Goal: Task Accomplishment & Management: Use online tool/utility

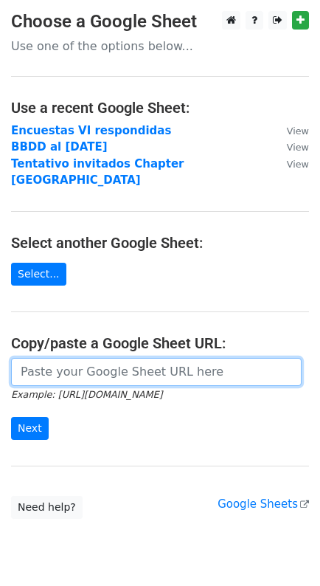
click at [45, 358] on input "url" at bounding box center [156, 372] width 291 height 28
paste input "https://docs.google.com/spreadsheets/d/1zGlhthPnk-6Cy8ljiAclVHCwU596zuXO0M0niot…"
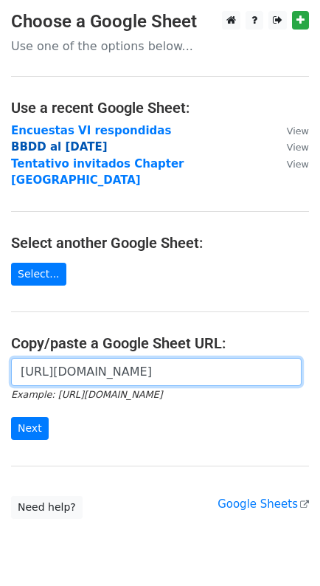
scroll to position [0, 433]
type input "https://docs.google.com/spreadsheets/d/1zGlhthPnk-6Cy8ljiAclVHCwU596zuXO0M0niot…"
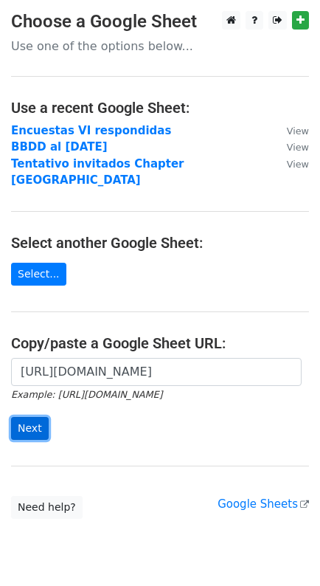
scroll to position [0, 0]
click at [32, 417] on input "Next" at bounding box center [30, 428] width 38 height 23
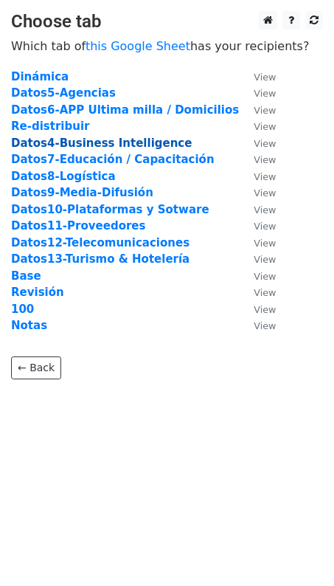
click at [63, 146] on strong "Datos4-Business Intelligence" at bounding box center [101, 142] width 181 height 13
click at [69, 142] on strong "Datos4-Business Intelligence" at bounding box center [101, 142] width 181 height 13
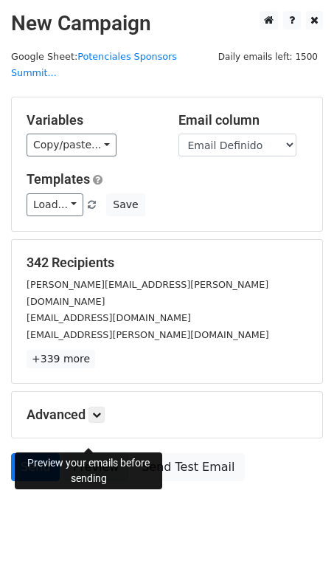
click at [95, 453] on link "Preview" at bounding box center [95, 467] width 65 height 28
click at [94, 453] on link "Preview" at bounding box center [95, 467] width 65 height 28
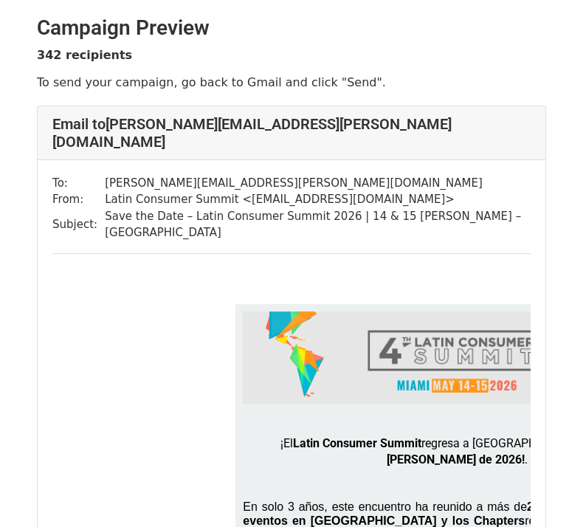
click at [143, 283] on td at bounding box center [456, 290] width 809 height 15
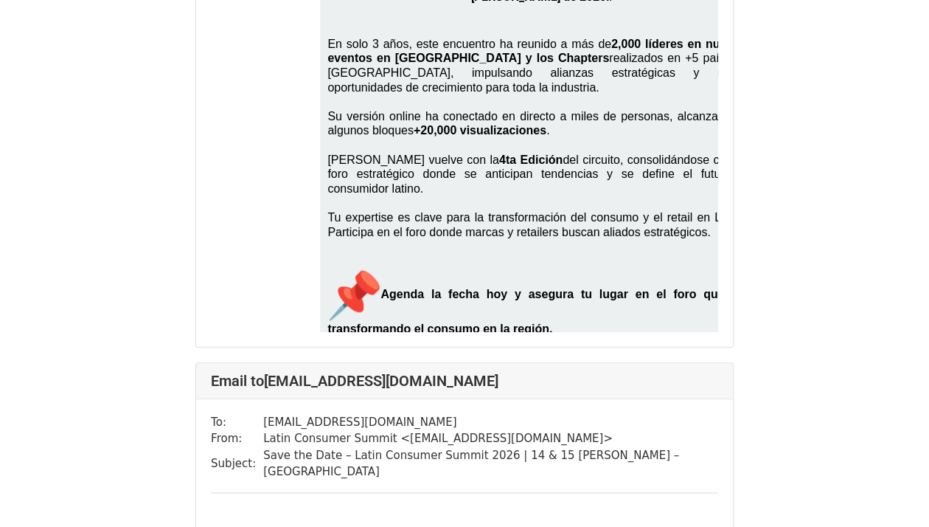
scroll to position [0, 61]
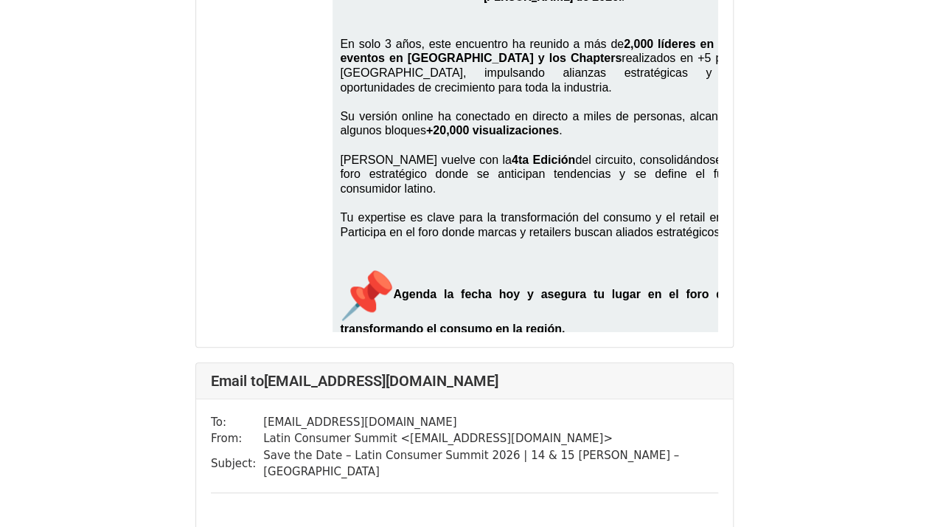
click at [381, 268] on img "📌" at bounding box center [366, 294] width 53 height 53
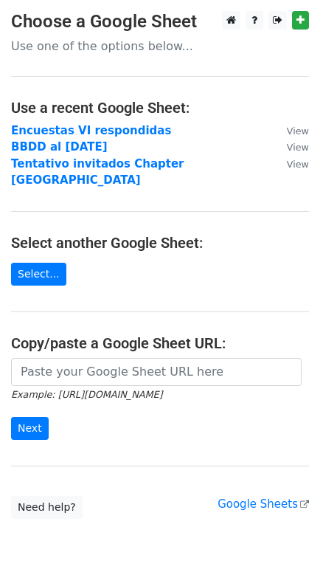
click at [180, 263] on main "Choose a Google Sheet Use one of the options below... Use a recent Google Sheet…" at bounding box center [160, 264] width 320 height 507
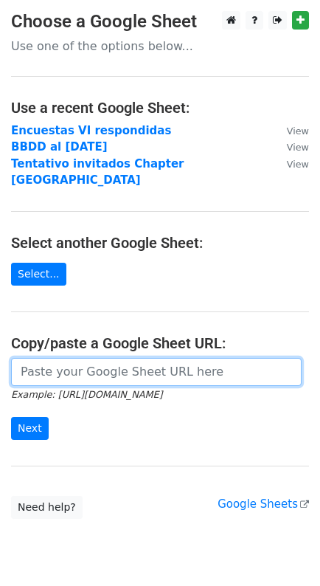
click at [32, 358] on input "url" at bounding box center [156, 372] width 291 height 28
paste input "[URL][DOMAIN_NAME]"
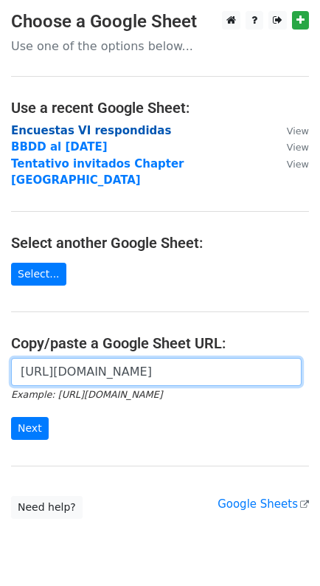
scroll to position [0, 433]
type input "[URL][DOMAIN_NAME]"
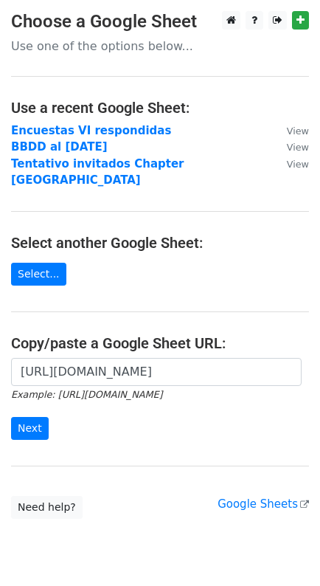
scroll to position [0, 0]
click at [264, 403] on form "[URL][DOMAIN_NAME] Example: [URL][DOMAIN_NAME] Next" at bounding box center [160, 399] width 298 height 83
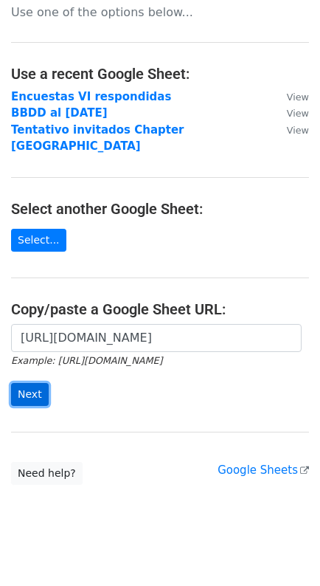
click at [29, 383] on input "Next" at bounding box center [30, 394] width 38 height 23
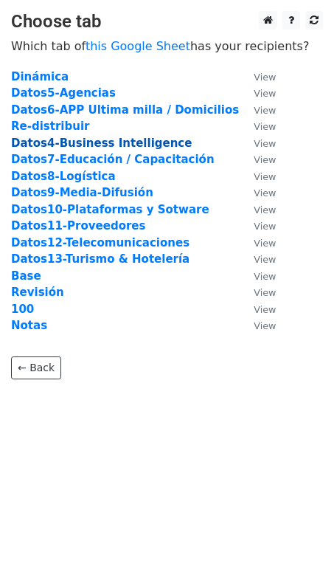
click at [77, 142] on strong "Datos4-Business Intelligence" at bounding box center [101, 142] width 181 height 13
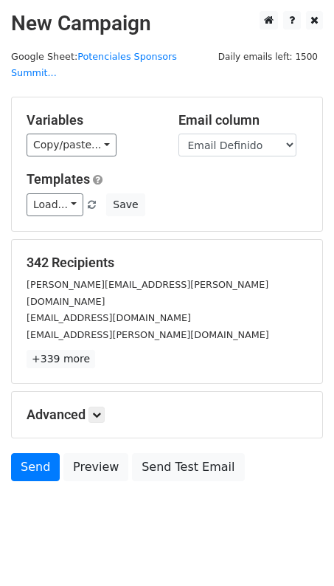
click at [303, 465] on body "New Campaign Daily emails left: 1500 Google Sheet: Potenciales Sponsors Summit.…" at bounding box center [167, 279] width 334 height 536
click at [246, 460] on body "New Campaign Daily emails left: 1500 Google Sheet: Potenciales Sponsors Summit.…" at bounding box center [167, 279] width 334 height 536
click at [199, 350] on p "+339 more" at bounding box center [167, 359] width 281 height 18
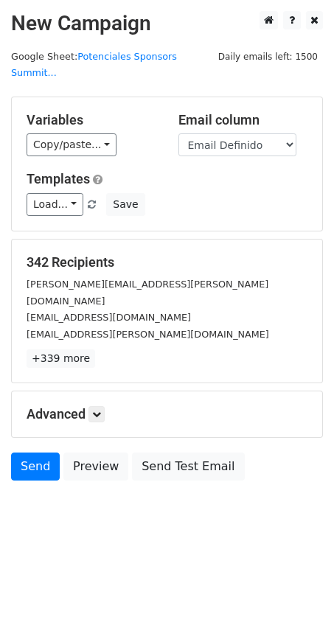
drag, startPoint x: 332, startPoint y: 257, endPoint x: 270, endPoint y: 451, distance: 204.3
click at [270, 453] on div "Send Preview Send Test Email" at bounding box center [167, 470] width 334 height 35
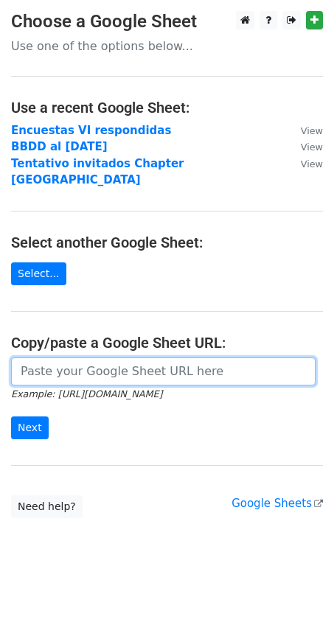
paste input "[URL][DOMAIN_NAME]"
type input "[URL][DOMAIN_NAME]"
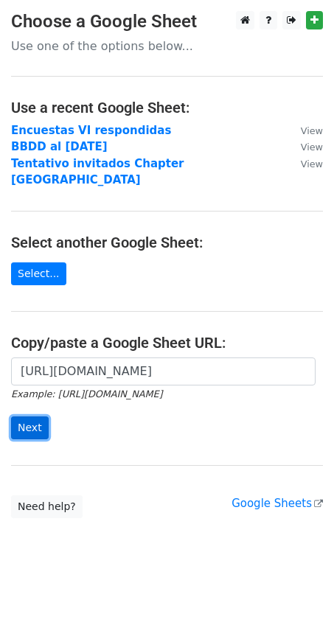
scroll to position [0, 0]
click at [27, 417] on input "Next" at bounding box center [30, 428] width 38 height 23
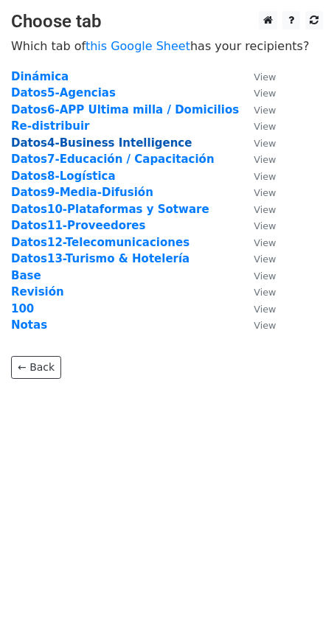
click at [91, 141] on strong "Datos4-Business Intelligence" at bounding box center [101, 142] width 181 height 13
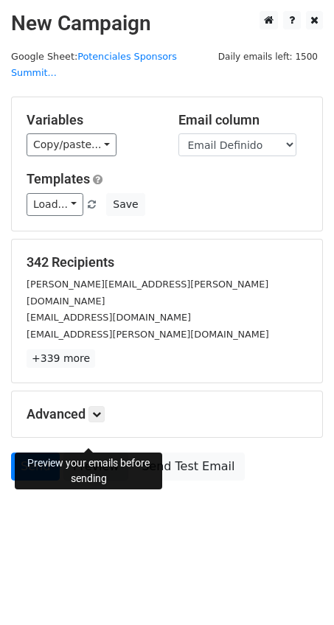
click at [96, 453] on link "Preview" at bounding box center [95, 467] width 65 height 28
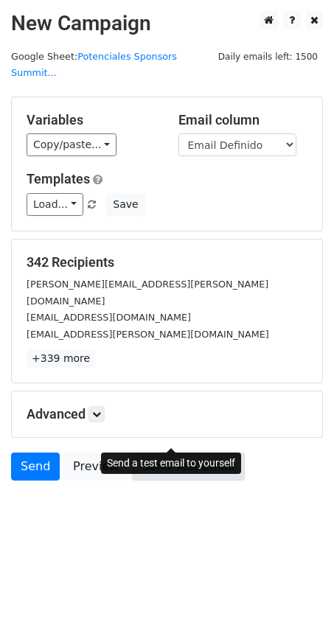
click at [190, 453] on link "Send Test Email" at bounding box center [188, 467] width 112 height 28
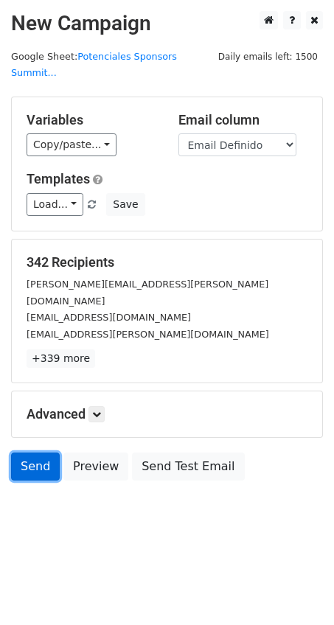
click at [32, 453] on link "Send" at bounding box center [35, 467] width 49 height 28
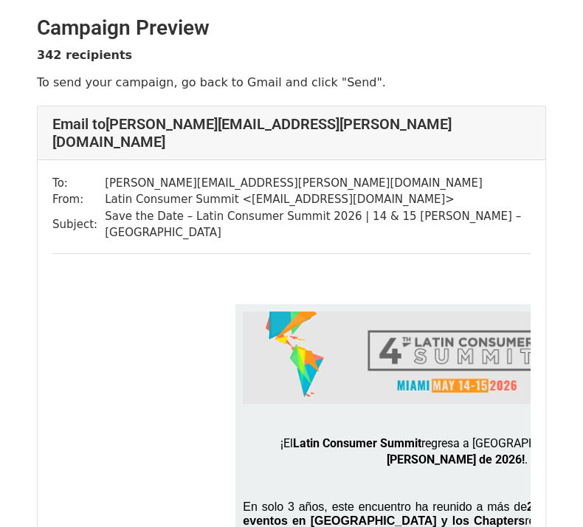
scroll to position [460, 0]
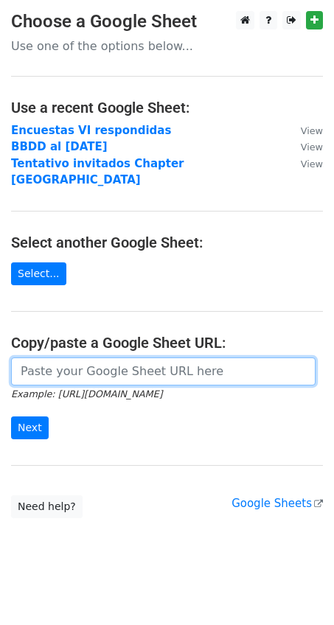
click at [29, 358] on input "url" at bounding box center [163, 372] width 305 height 28
paste input "[URL][DOMAIN_NAME]"
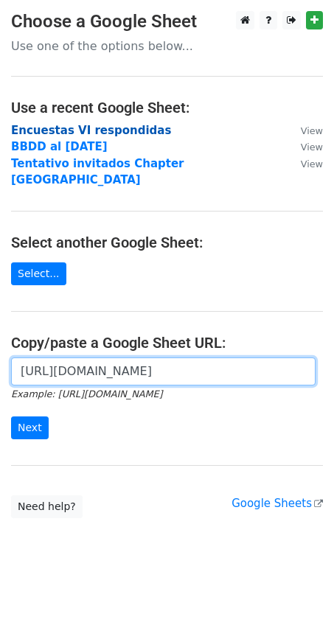
scroll to position [0, 418]
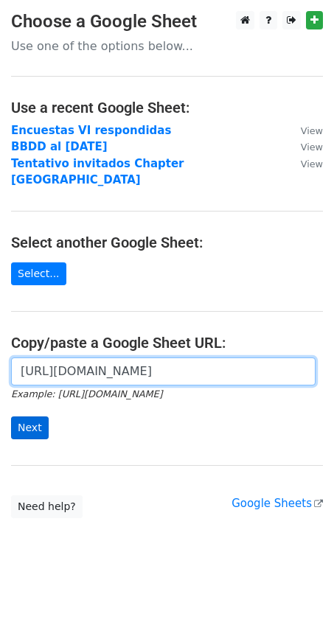
type input "[URL][DOMAIN_NAME]"
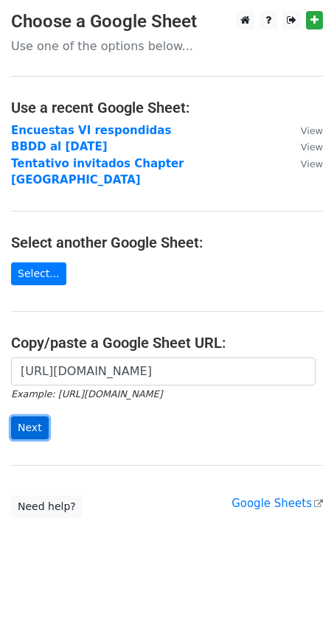
scroll to position [0, 0]
click at [30, 419] on input "Next" at bounding box center [30, 428] width 38 height 23
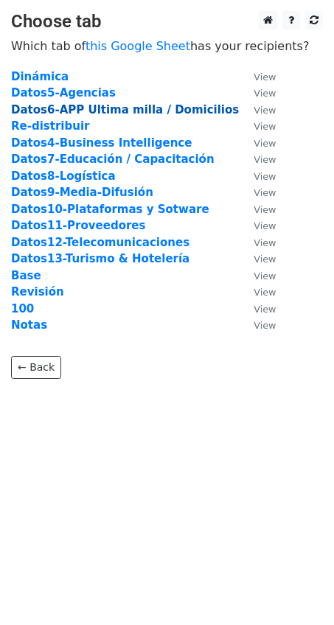
click at [102, 108] on strong "Datos6-APP Ultima milla / Domicilios" at bounding box center [125, 109] width 228 height 13
click at [94, 111] on strong "Datos6-APP Ultima milla / Domicilios" at bounding box center [125, 109] width 228 height 13
click at [151, 109] on strong "Datos6-APP Ultima milla / Domicilios" at bounding box center [125, 109] width 228 height 13
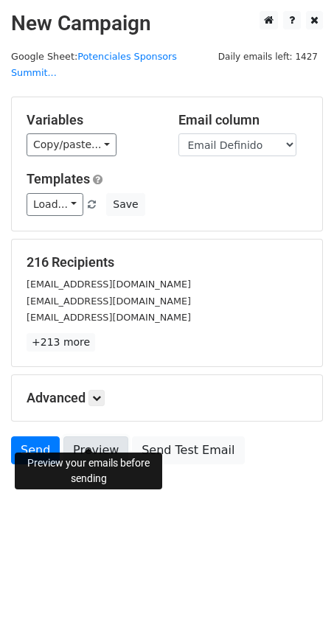
click at [83, 440] on link "Preview" at bounding box center [95, 451] width 65 height 28
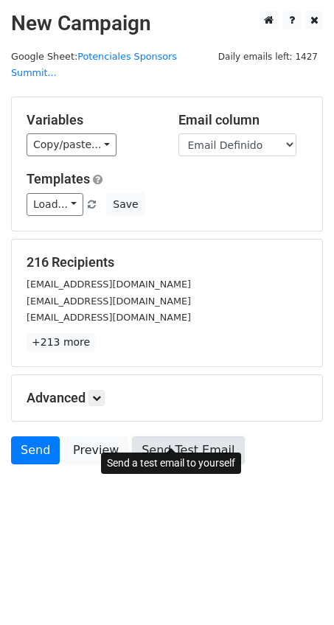
click at [177, 437] on link "Send Test Email" at bounding box center [188, 451] width 112 height 28
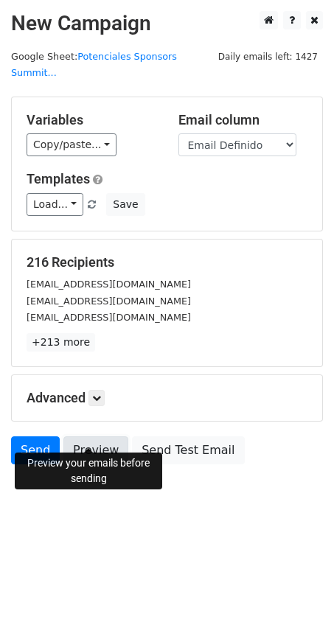
click at [98, 437] on link "Preview" at bounding box center [95, 451] width 65 height 28
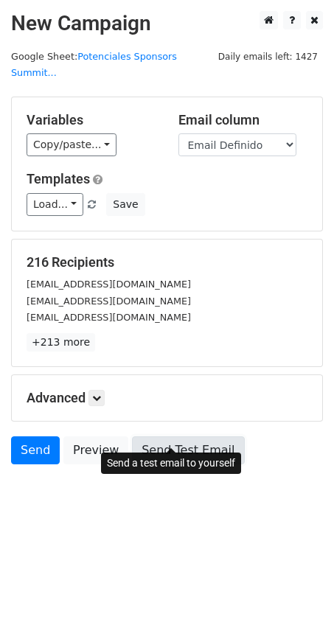
click at [163, 437] on link "Send Test Email" at bounding box center [188, 451] width 112 height 28
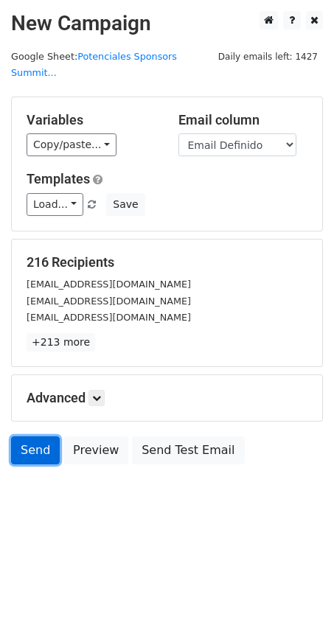
click at [33, 438] on link "Send" at bounding box center [35, 451] width 49 height 28
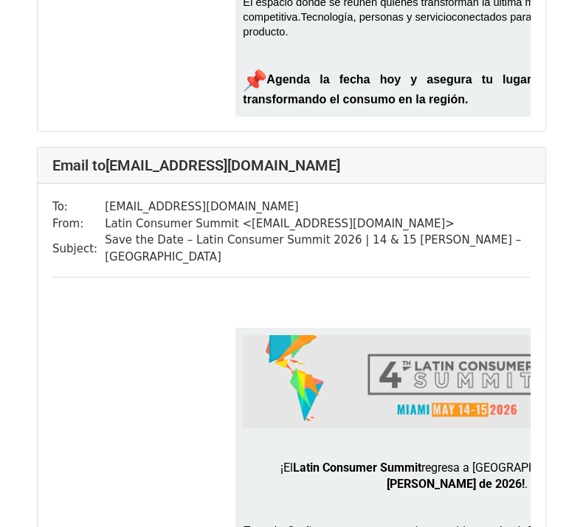
scroll to position [3224, 0]
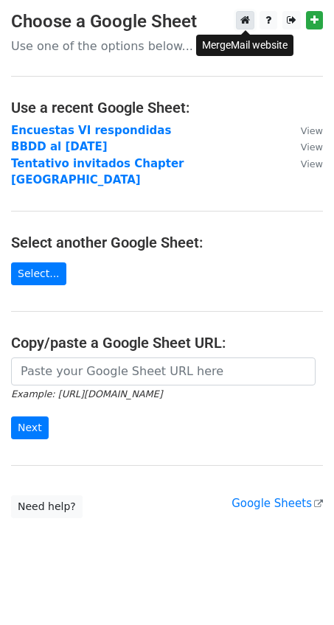
click at [243, 17] on icon at bounding box center [245, 20] width 10 height 10
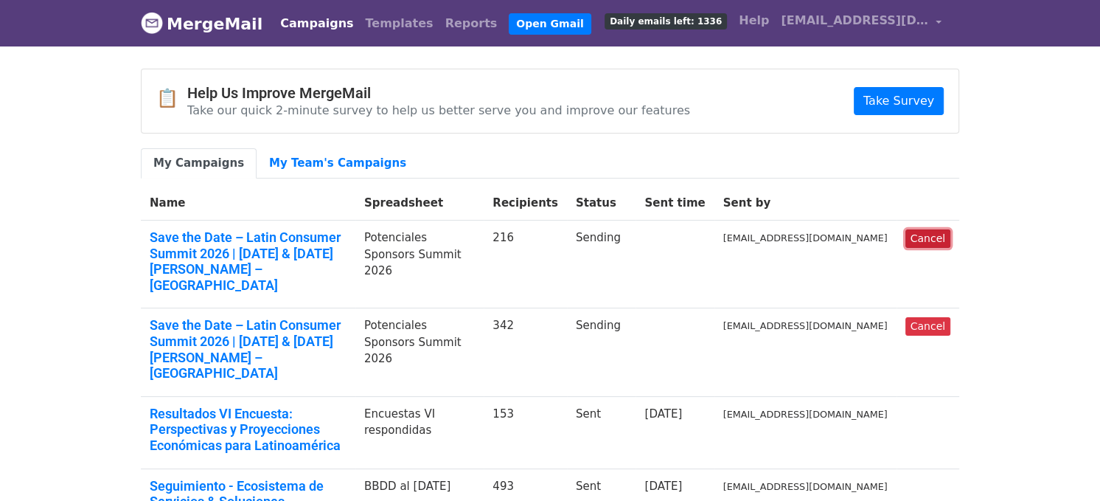
click at [934, 232] on link "Cancel" at bounding box center [928, 238] width 45 height 18
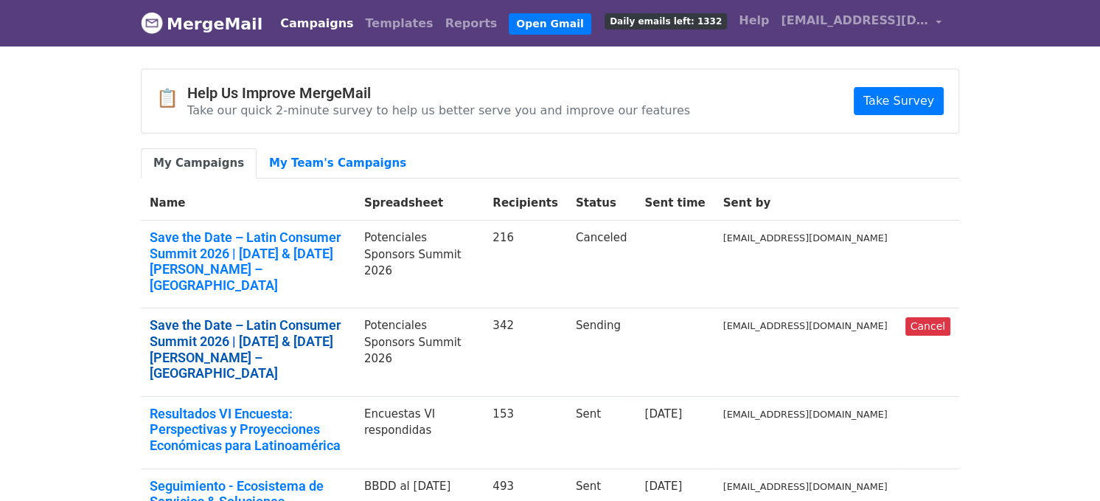
click at [243, 317] on link "Save the Date – Latin Consumer Summit 2026 | [DATE] & [DATE][PERSON_NAME] – [GE…" at bounding box center [248, 348] width 197 height 63
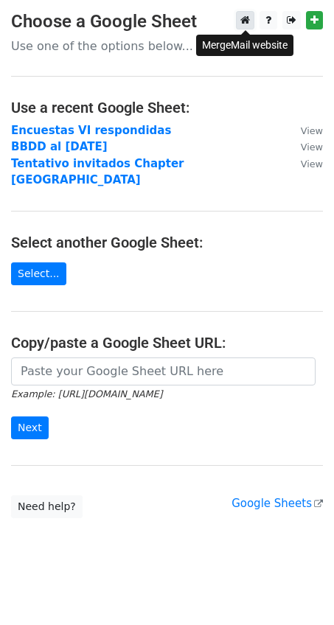
click at [246, 21] on icon at bounding box center [245, 20] width 10 height 10
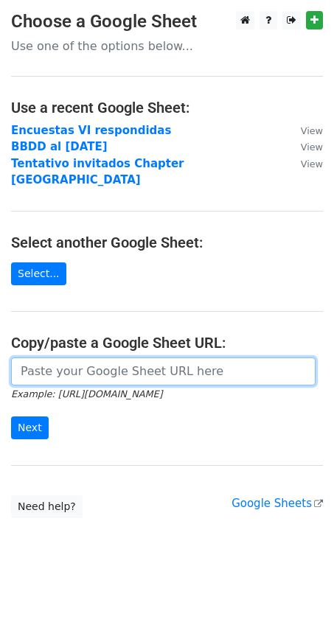
click at [46, 358] on input "url" at bounding box center [163, 372] width 305 height 28
paste input "https://docs.google.com/spreadsheets/d/1zGlhthPnk-6Cy8ljiAclVHCwU596zuXO0M0niot…"
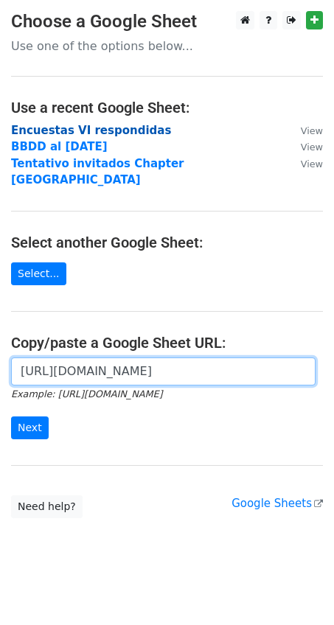
scroll to position [0, 418]
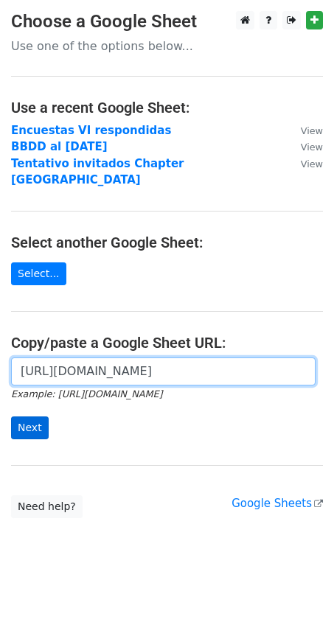
type input "https://docs.google.com/spreadsheets/d/1zGlhthPnk-6Cy8ljiAclVHCwU596zuXO0M0niot…"
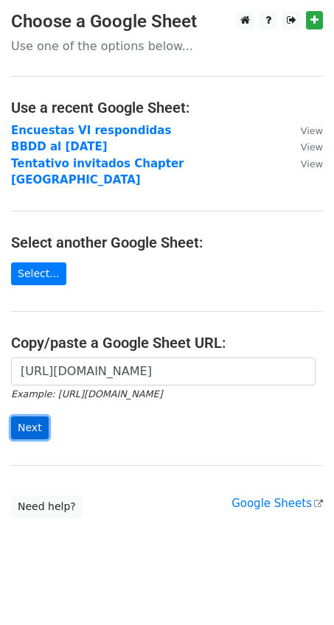
scroll to position [0, 0]
click at [29, 417] on input "Next" at bounding box center [30, 428] width 38 height 23
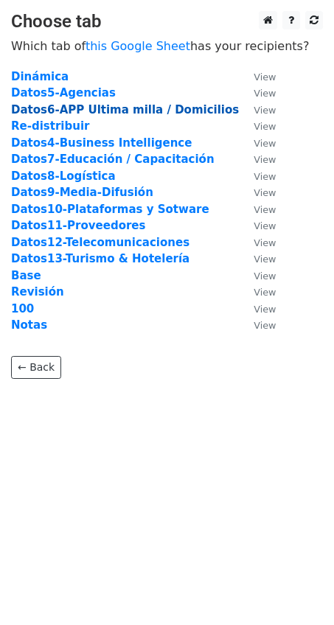
click at [100, 106] on strong "Datos6-APP Ultima milla / Domicilios" at bounding box center [125, 109] width 228 height 13
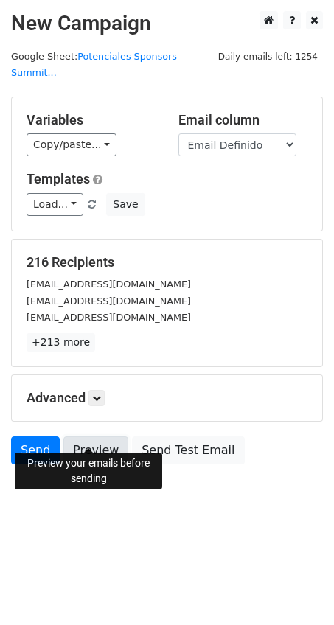
click at [92, 437] on link "Preview" at bounding box center [95, 451] width 65 height 28
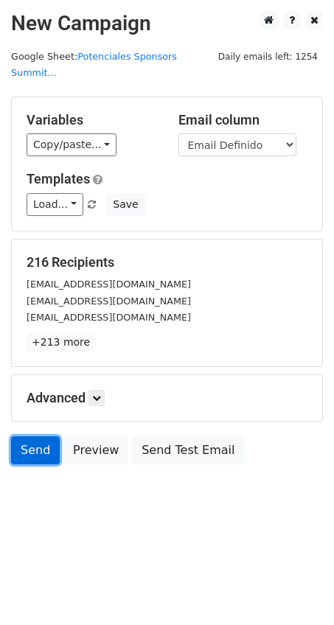
click at [30, 437] on link "Send" at bounding box center [35, 451] width 49 height 28
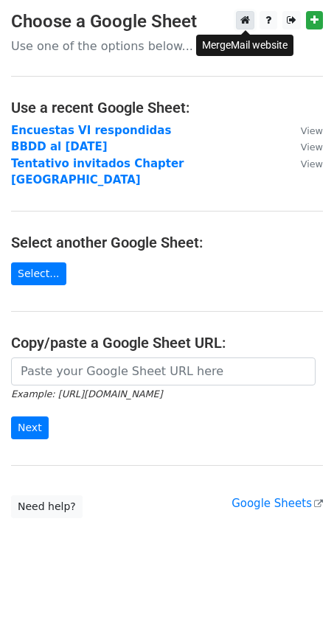
click at [245, 21] on icon at bounding box center [245, 20] width 10 height 10
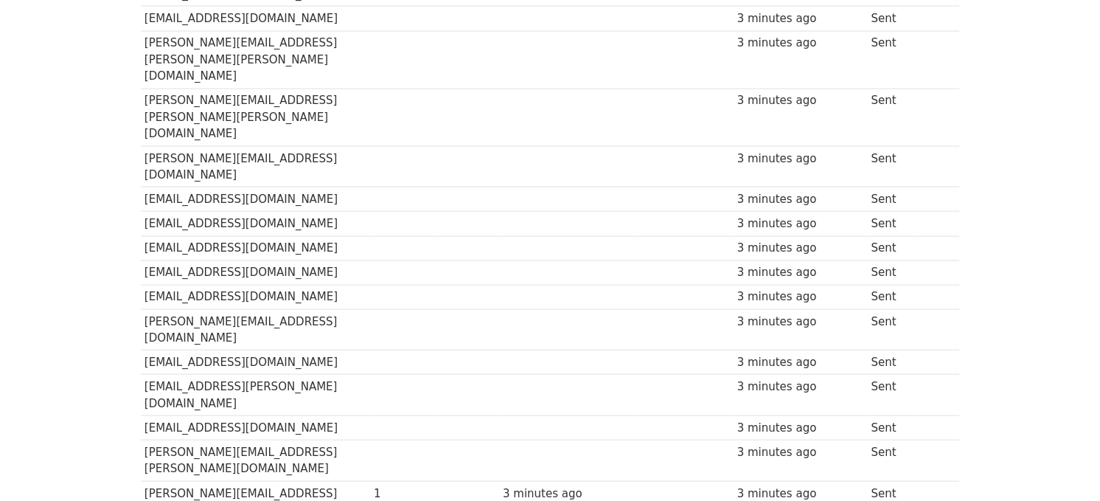
scroll to position [8183, 0]
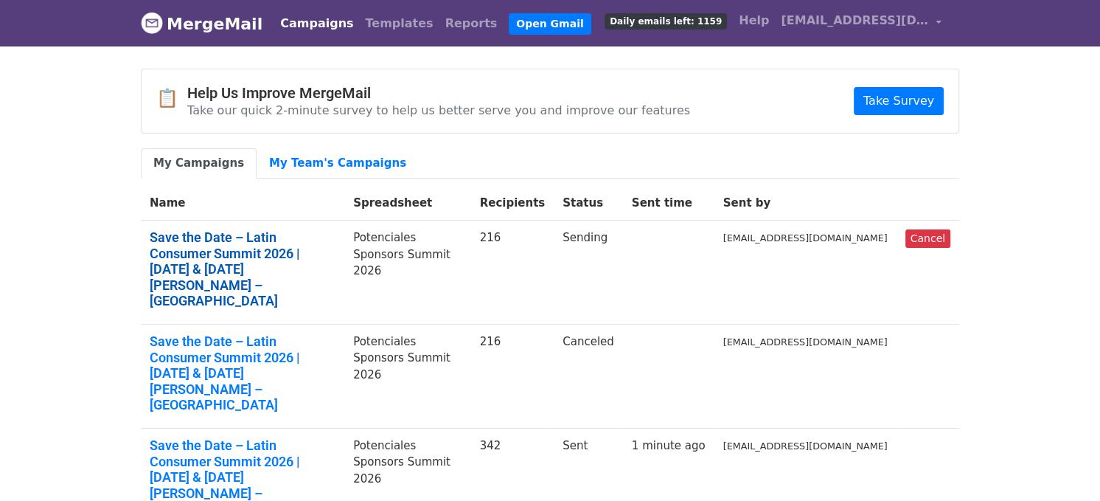
click at [206, 232] on link "Save the Date – Latin Consumer Summit 2026 | 14 & 15 de mayo – Miami" at bounding box center [243, 269] width 186 height 80
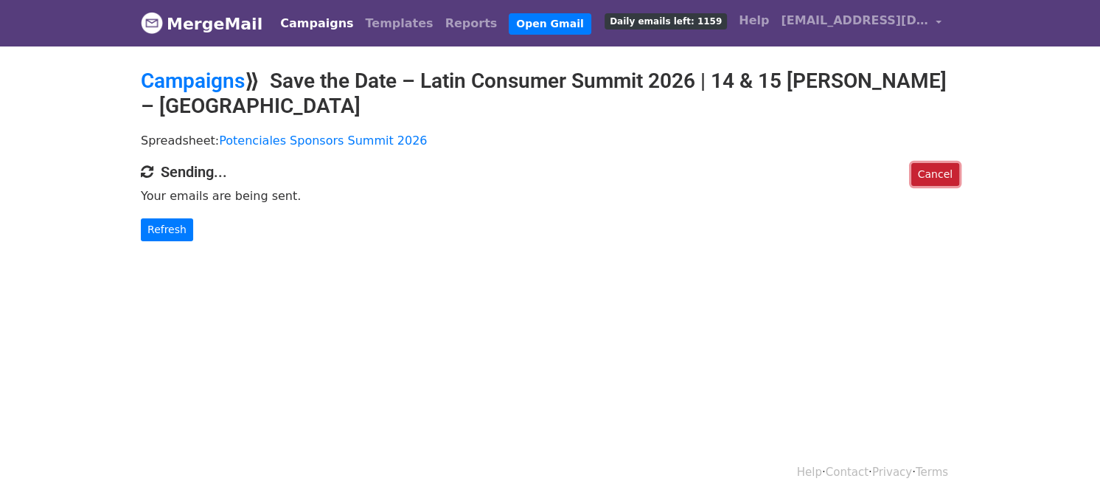
click at [930, 163] on link "Cancel" at bounding box center [936, 174] width 48 height 23
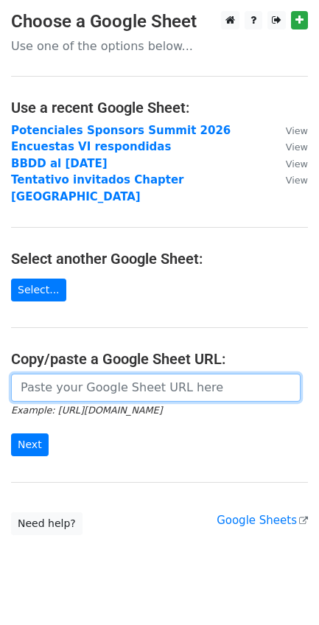
drag, startPoint x: 18, startPoint y: 97, endPoint x: 73, endPoint y: 369, distance: 278.3
click at [74, 374] on input "url" at bounding box center [156, 388] width 290 height 28
paste input "https://docs.google.com/spreadsheets/d/1zGlhthPnk-6Cy8ljiAclVHCwU596zuXO0M0niot…"
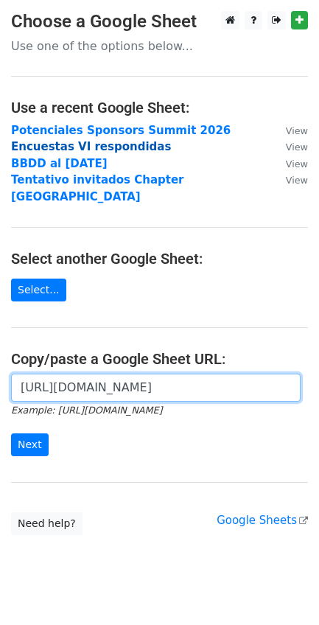
scroll to position [0, 433]
type input "https://docs.google.com/spreadsheets/d/1zGlhthPnk-6Cy8ljiAclVHCwU596zuXO0M0niot…"
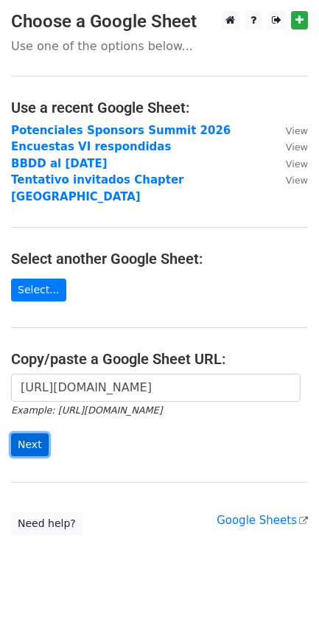
scroll to position [0, 0]
click at [30, 434] on input "Next" at bounding box center [30, 445] width 38 height 23
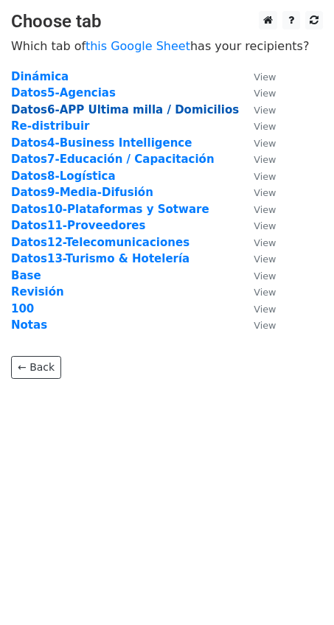
click at [96, 111] on strong "Datos6-APP Ultima milla / Domicilios" at bounding box center [125, 109] width 228 height 13
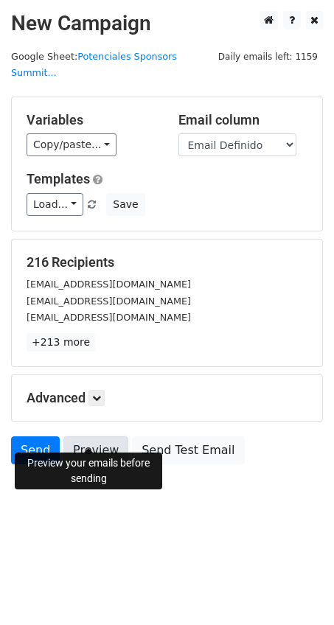
click at [88, 437] on link "Preview" at bounding box center [95, 451] width 65 height 28
click at [35, 437] on link "Send" at bounding box center [35, 451] width 49 height 28
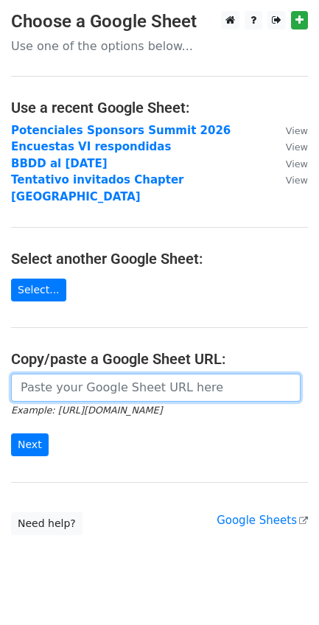
paste input "https://docs.google.com/spreadsheets/d/1zGlhthPnk-6Cy8ljiAclVHCwU596zuXO0M0niot…"
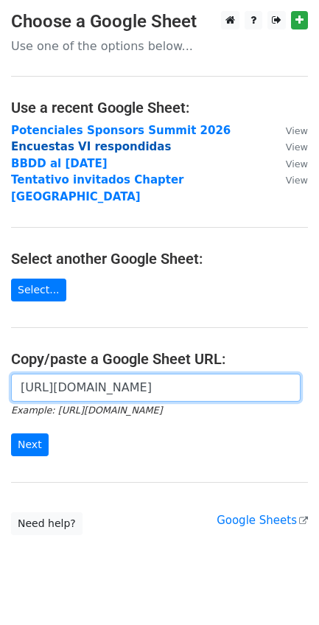
scroll to position [0, 408]
type input "https://docs.google.com/spreadsheets/d/1zGlhthPnk-6Cy8ljiAclVHCwU596zuXO0M0niot…"
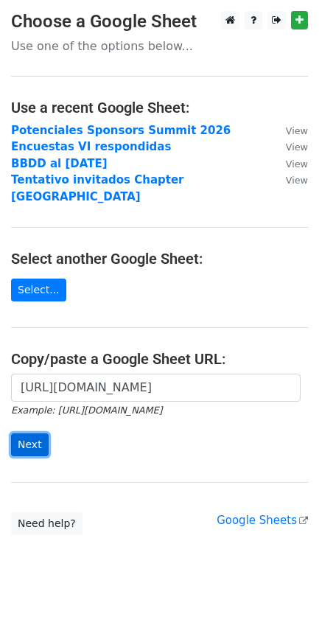
scroll to position [0, 0]
click at [29, 434] on input "Next" at bounding box center [30, 445] width 38 height 23
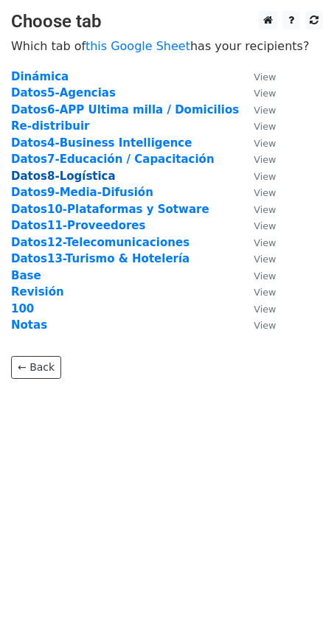
click at [77, 177] on strong "Datos8-Logística" at bounding box center [63, 176] width 105 height 13
click at [83, 174] on strong "Datos8-Logística" at bounding box center [63, 176] width 105 height 13
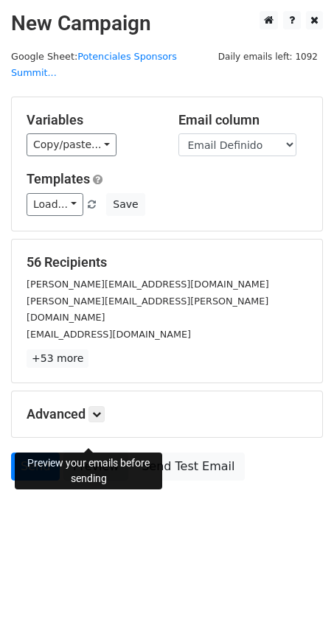
click at [88, 453] on link "Preview" at bounding box center [95, 467] width 65 height 28
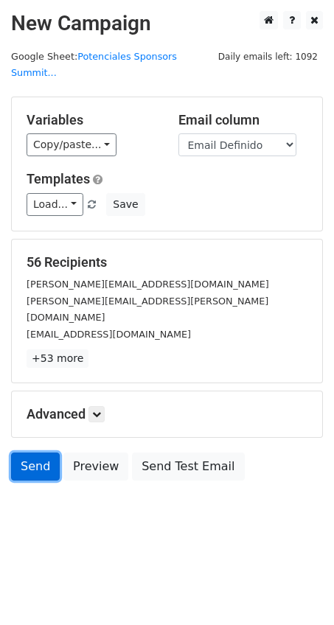
click at [32, 453] on link "Send" at bounding box center [35, 467] width 49 height 28
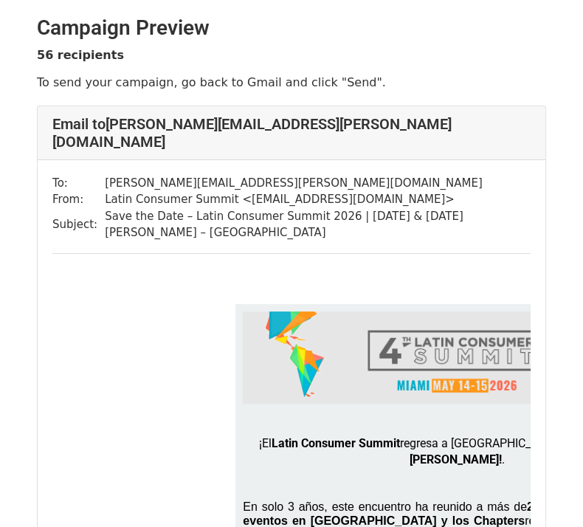
scroll to position [460, 0]
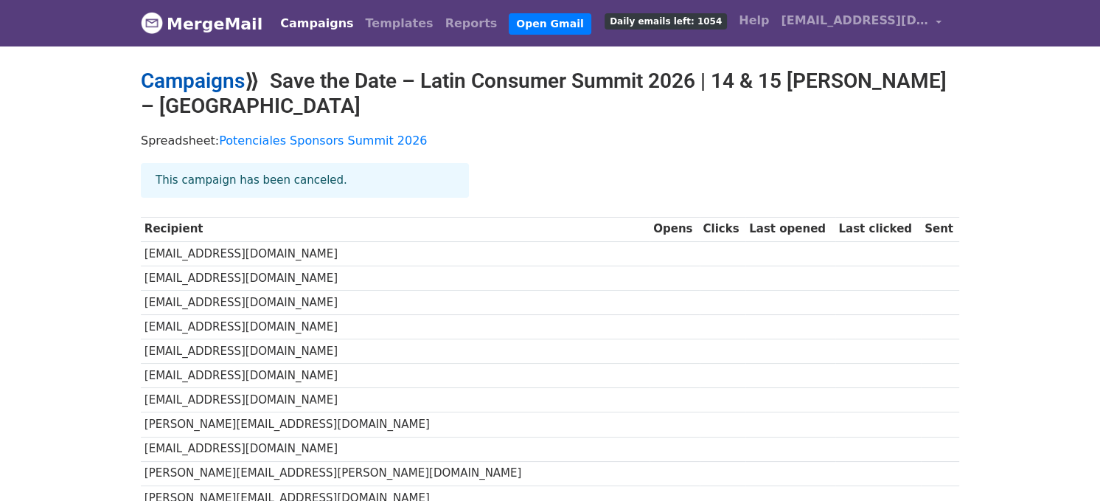
click at [172, 77] on link "Campaigns" at bounding box center [193, 81] width 104 height 24
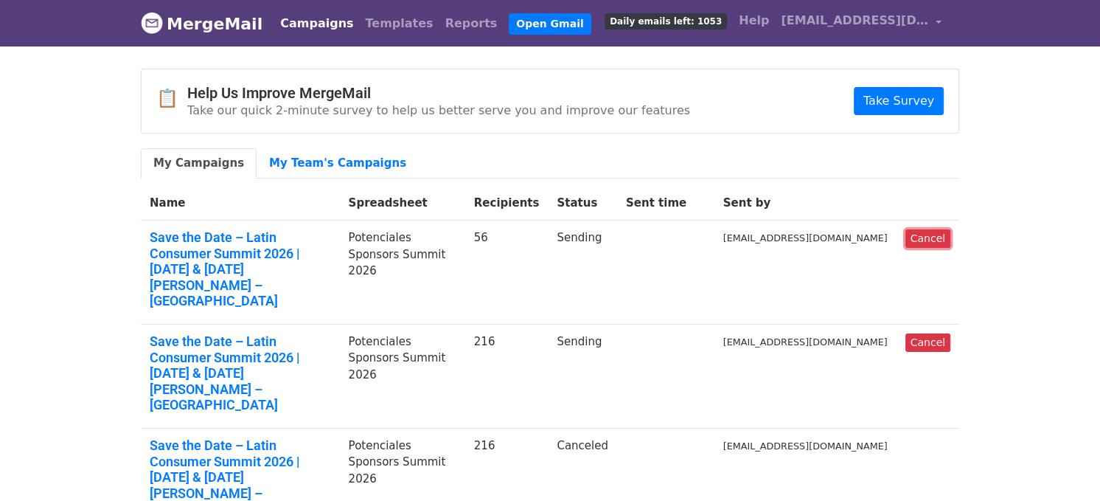
drag, startPoint x: 931, startPoint y: 233, endPoint x: 611, endPoint y: 58, distance: 365.3
click at [931, 233] on link "Cancel" at bounding box center [928, 238] width 45 height 18
click at [936, 238] on link "Cancel" at bounding box center [928, 238] width 45 height 18
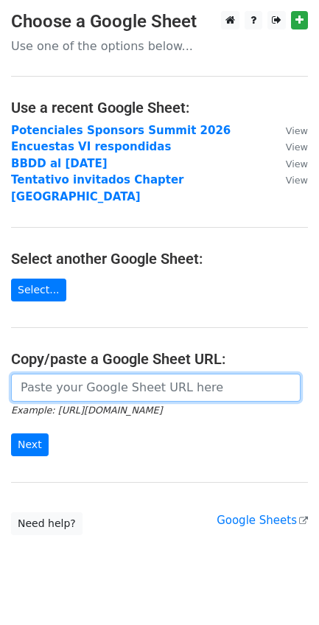
paste input "[URL][DOMAIN_NAME]"
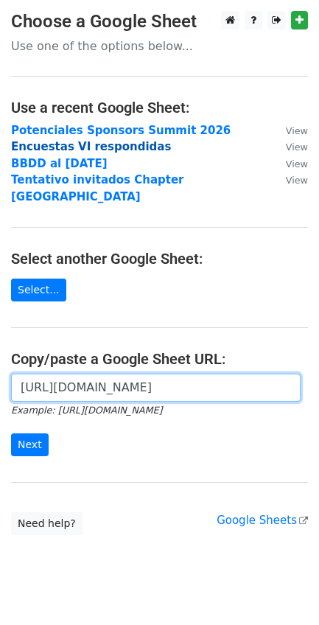
scroll to position [0, 433]
type input "[URL][DOMAIN_NAME]"
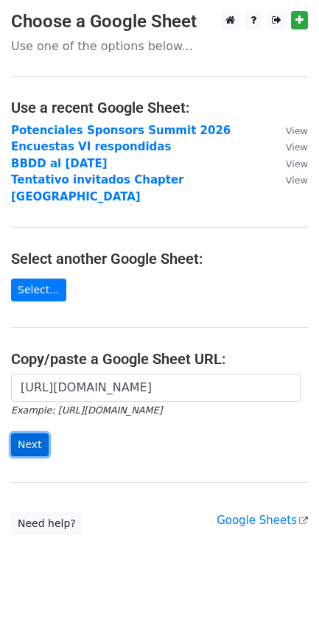
scroll to position [0, 0]
click at [26, 434] on input "Next" at bounding box center [30, 445] width 38 height 23
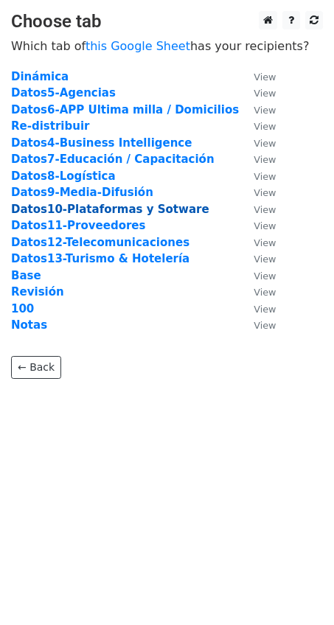
click at [94, 209] on strong "Datos10-Plataformas y Sotware" at bounding box center [110, 209] width 198 height 13
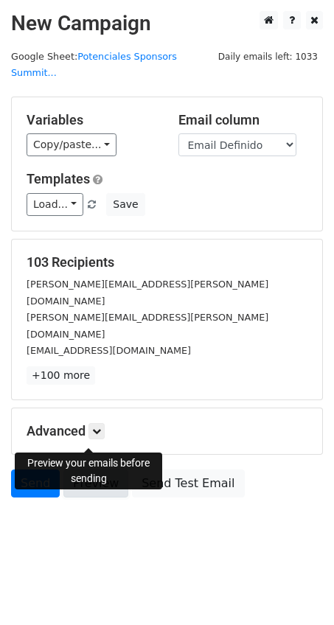
click at [81, 470] on link "Preview" at bounding box center [95, 484] width 65 height 28
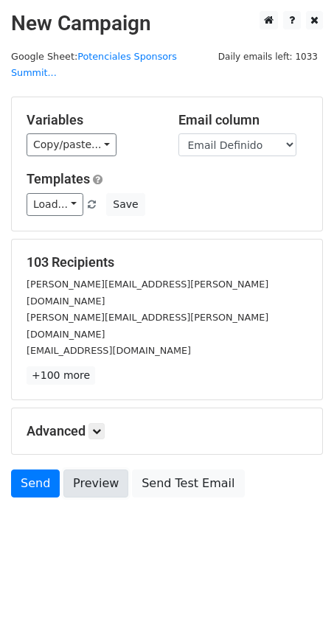
click at [83, 470] on link "Preview" at bounding box center [95, 484] width 65 height 28
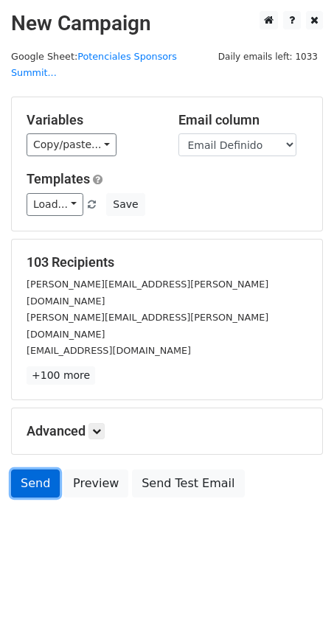
click at [28, 470] on link "Send" at bounding box center [35, 484] width 49 height 28
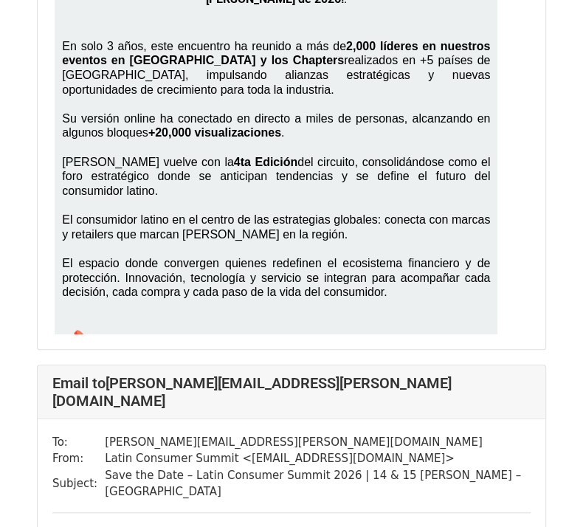
scroll to position [0, 179]
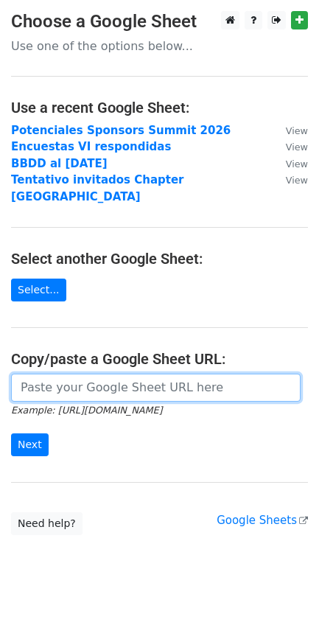
paste input "https://docs.google.com/spreadsheets/d/1zGlhthPnk-6Cy8ljiAclVHCwU596zuXO0M0niot…"
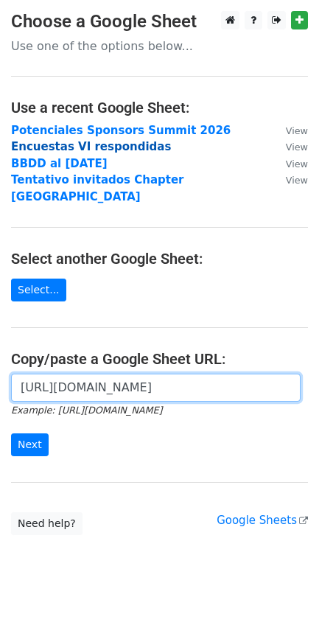
scroll to position [0, 420]
type input "https://docs.google.com/spreadsheets/d/1zGlhthPnk-6Cy8ljiAclVHCwU596zuXO0M0niot…"
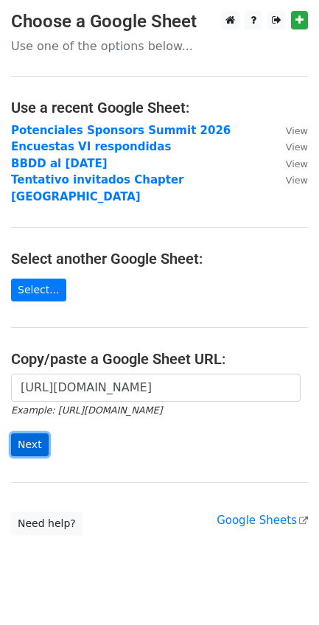
scroll to position [0, 0]
click at [31, 434] on input "Next" at bounding box center [30, 445] width 38 height 23
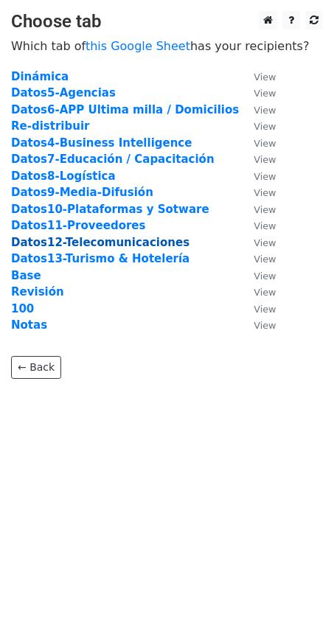
click at [86, 239] on strong "Datos12-Telecomunicaciones" at bounding box center [100, 242] width 178 height 13
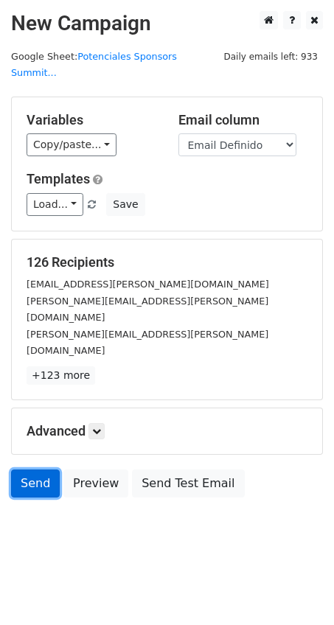
click at [23, 470] on link "Send" at bounding box center [35, 484] width 49 height 28
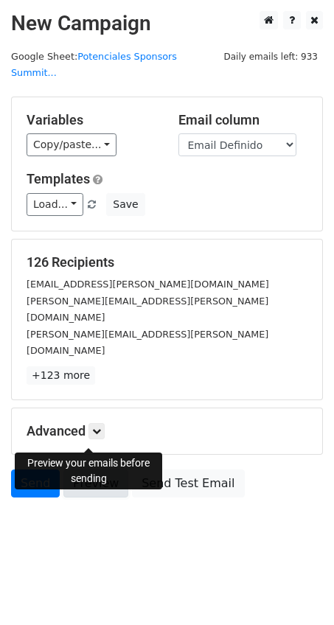
click at [74, 470] on link "Preview" at bounding box center [95, 484] width 65 height 28
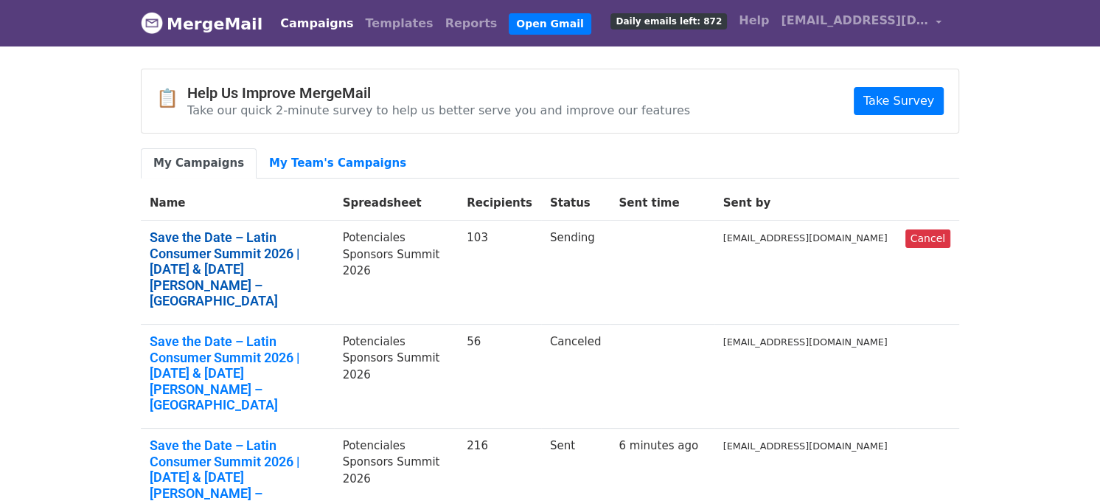
click at [265, 235] on link "Save the Date – Latin Consumer Summit 2026 | 14 & 15 de mayo – Miami" at bounding box center [238, 269] width 176 height 80
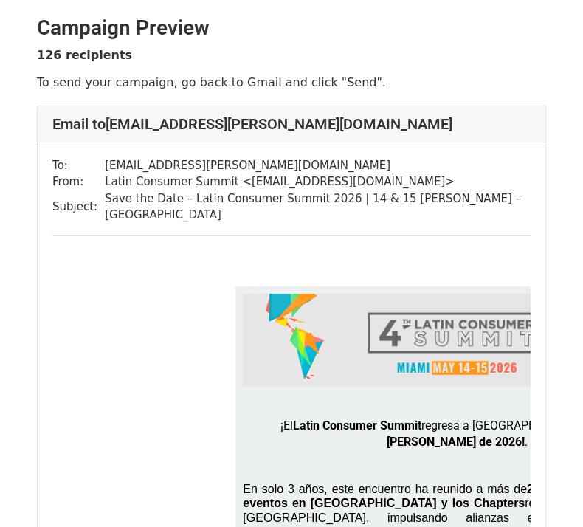
scroll to position [460, 0]
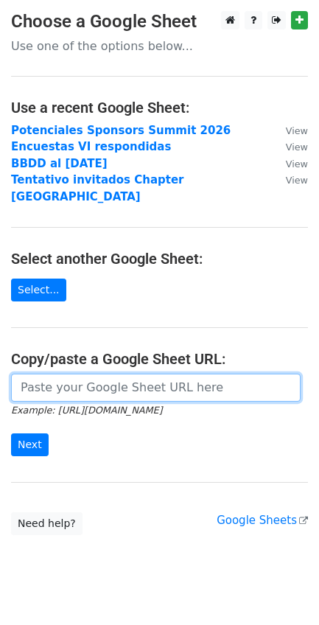
paste input "https://docs.google.com/spreadsheets/d/1zGlhthPnk-6Cy8ljiAclVHCwU596zuXO0M0niot…"
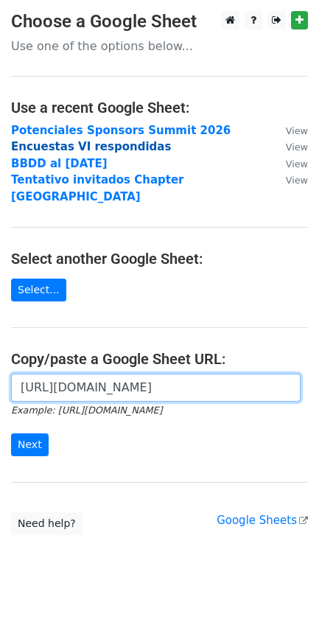
scroll to position [0, 433]
type input "https://docs.google.com/spreadsheets/d/1zGlhthPnk-6Cy8ljiAclVHCwU596zuXO0M0niot…"
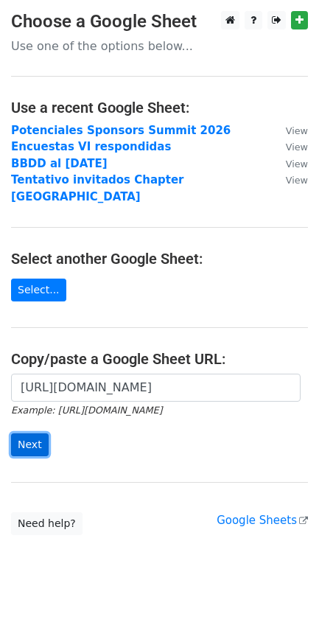
scroll to position [0, 0]
click at [28, 434] on input "Next" at bounding box center [30, 445] width 38 height 23
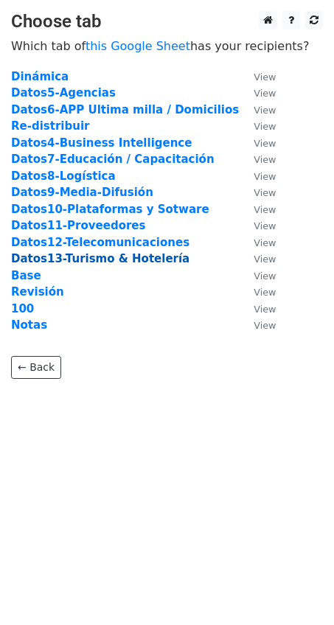
click at [86, 259] on strong "Datos13-Turismo & Hotelería" at bounding box center [100, 258] width 178 height 13
click at [89, 258] on strong "Datos13-Turismo & Hotelería" at bounding box center [100, 258] width 178 height 13
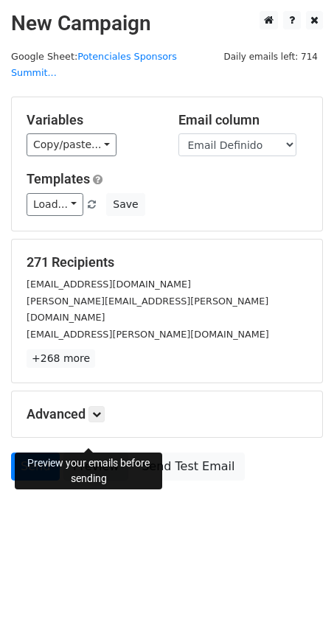
click at [95, 453] on link "Preview" at bounding box center [95, 467] width 65 height 28
click at [88, 453] on link "Preview" at bounding box center [95, 467] width 65 height 28
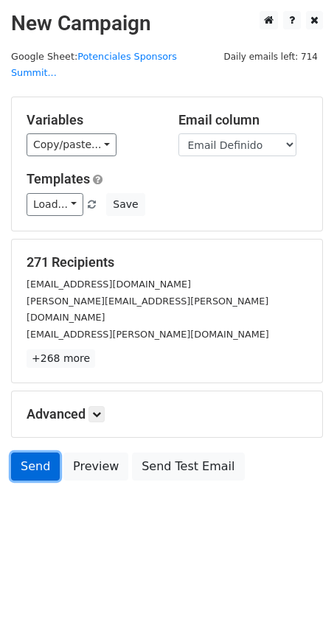
click at [42, 453] on link "Send" at bounding box center [35, 467] width 49 height 28
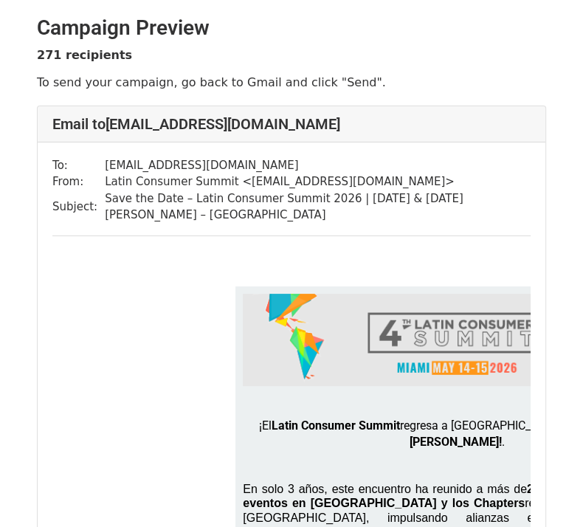
scroll to position [460, 0]
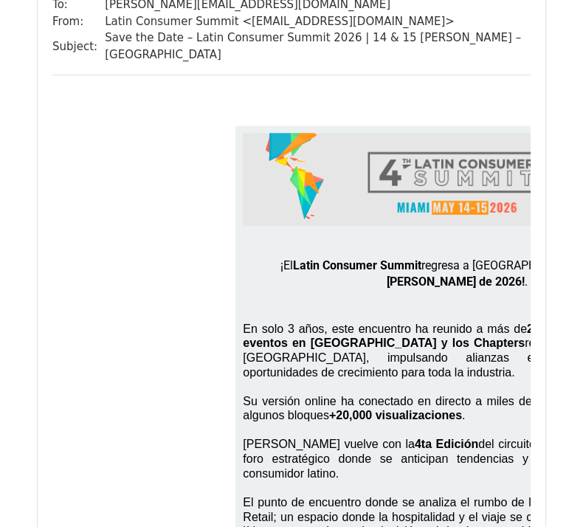
scroll to position [5066, 0]
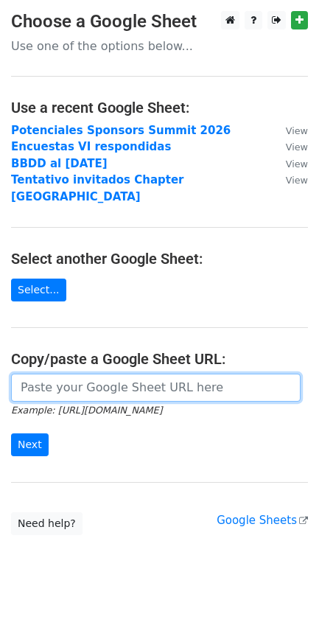
click at [41, 374] on input "url" at bounding box center [156, 388] width 290 height 28
paste input "https://docs.google.com/spreadsheets/d/1zGlhthPnk-6Cy8ljiAclVHCwU596zuXO0M0niot…"
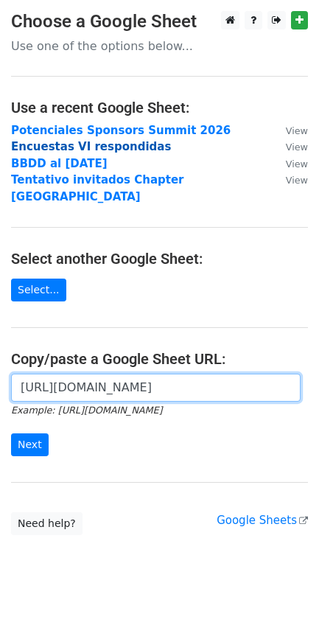
scroll to position [0, 433]
type input "https://docs.google.com/spreadsheets/d/1zGlhthPnk-6Cy8ljiAclVHCwU596zuXO0M0niot…"
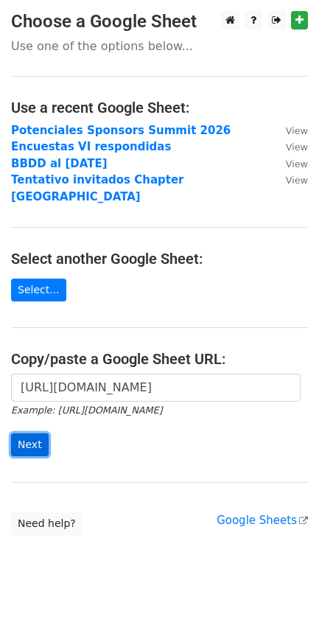
click at [35, 434] on input "Next" at bounding box center [30, 445] width 38 height 23
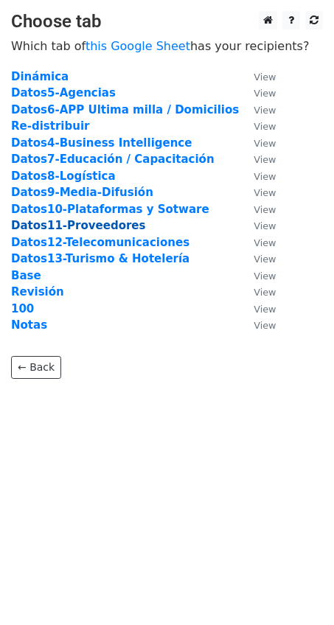
click at [77, 224] on strong "Datos11-Proveedores" at bounding box center [78, 225] width 134 height 13
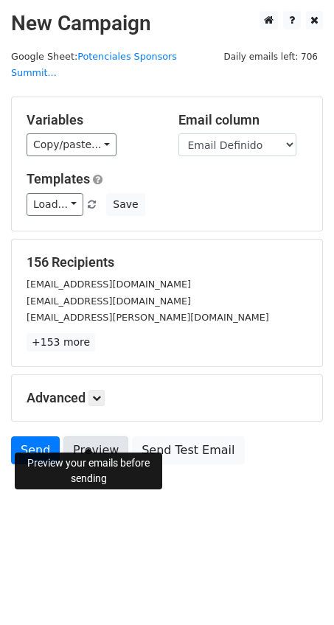
click at [88, 437] on link "Preview" at bounding box center [95, 451] width 65 height 28
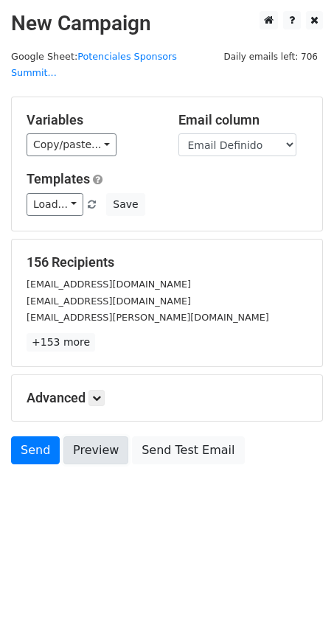
click at [88, 437] on link "Preview" at bounding box center [95, 451] width 65 height 28
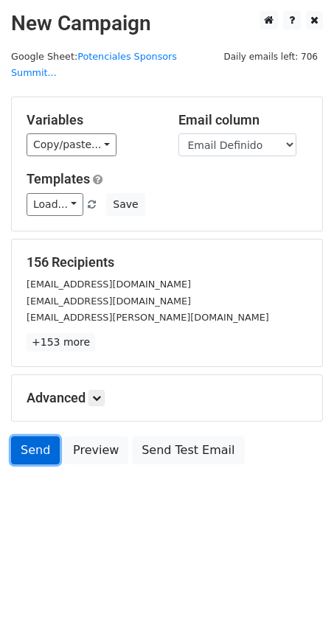
click at [32, 437] on link "Send" at bounding box center [35, 451] width 49 height 28
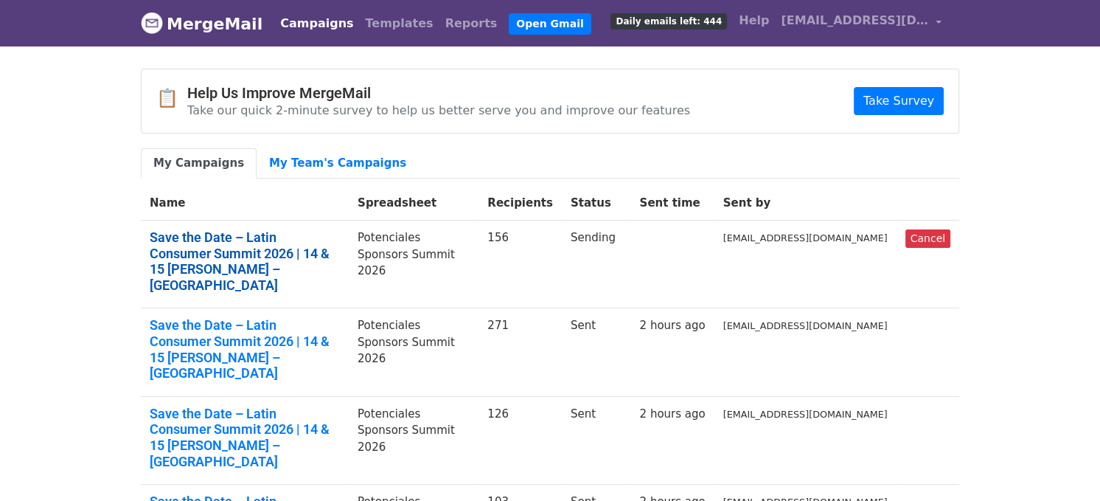
click at [298, 246] on link "Save the Date – Latin Consumer Summit 2026 | 14 & 15 [PERSON_NAME] – [GEOGRAPHI…" at bounding box center [245, 260] width 190 height 63
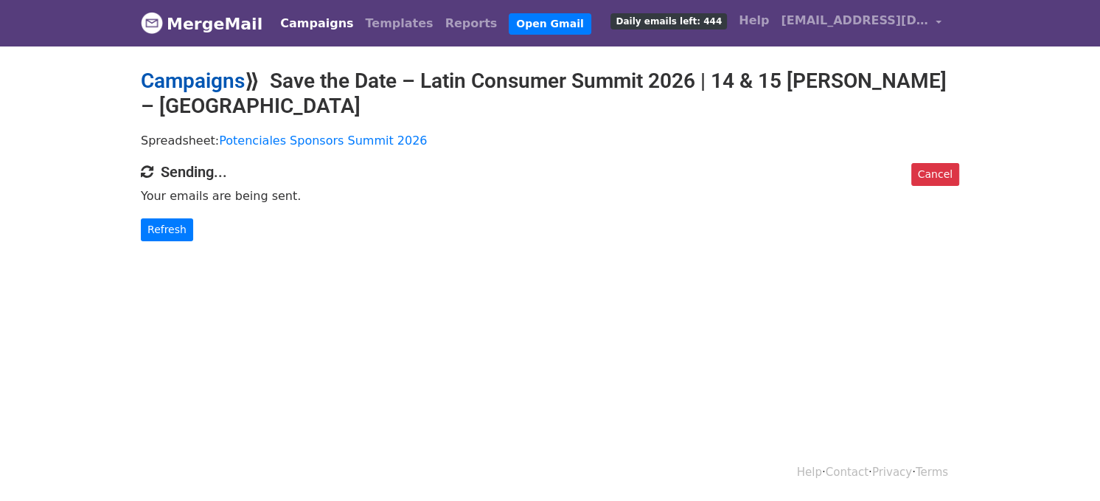
click at [220, 78] on link "Campaigns" at bounding box center [193, 81] width 104 height 24
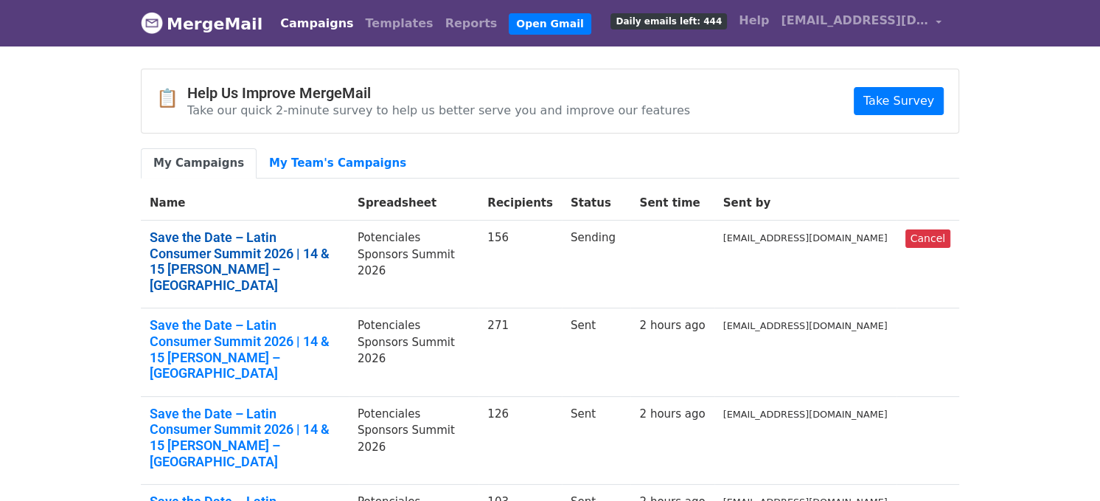
click at [319, 237] on link "Save the Date – Latin Consumer Summit 2026 | 14 & 15 [PERSON_NAME] – [GEOGRAPHI…" at bounding box center [245, 260] width 190 height 63
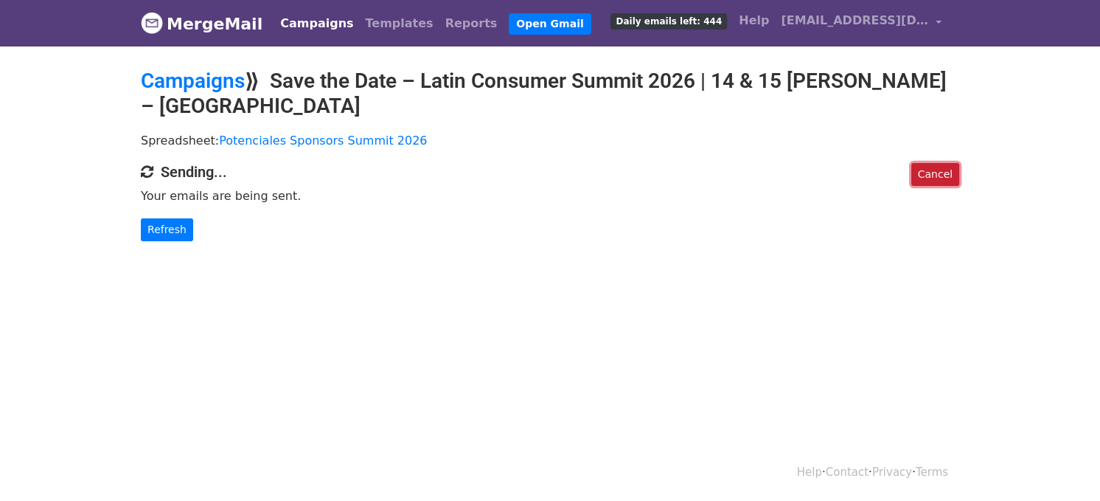
click at [934, 163] on link "Cancel" at bounding box center [936, 174] width 48 height 23
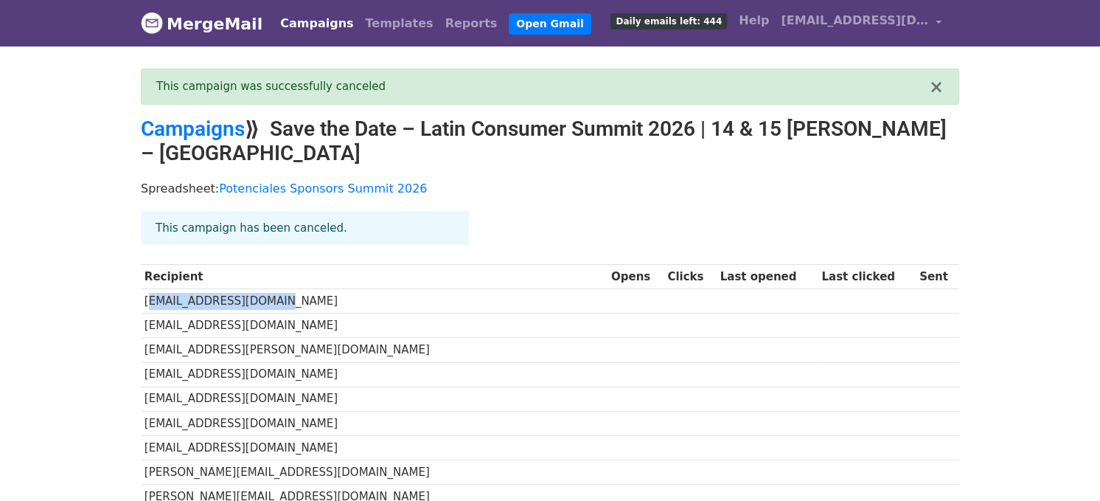
drag, startPoint x: 145, startPoint y: 272, endPoint x: 268, endPoint y: 274, distance: 122.4
click at [268, 289] on td "[EMAIL_ADDRESS][DOMAIN_NAME]" at bounding box center [374, 301] width 467 height 24
copy td "ddeosaran@abstrakt.fr"
click at [170, 123] on link "Campaigns" at bounding box center [193, 129] width 104 height 24
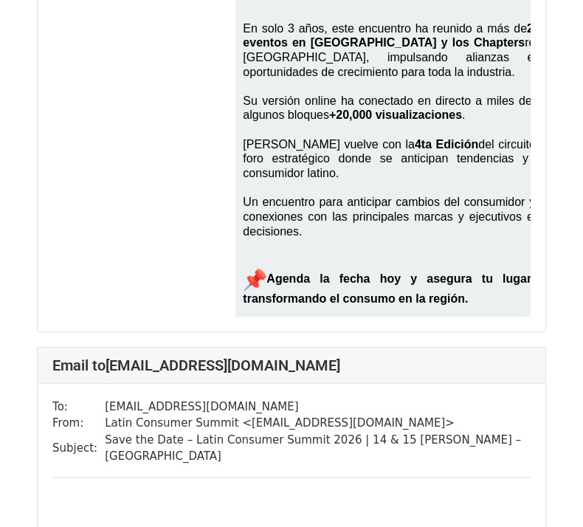
scroll to position [921, 0]
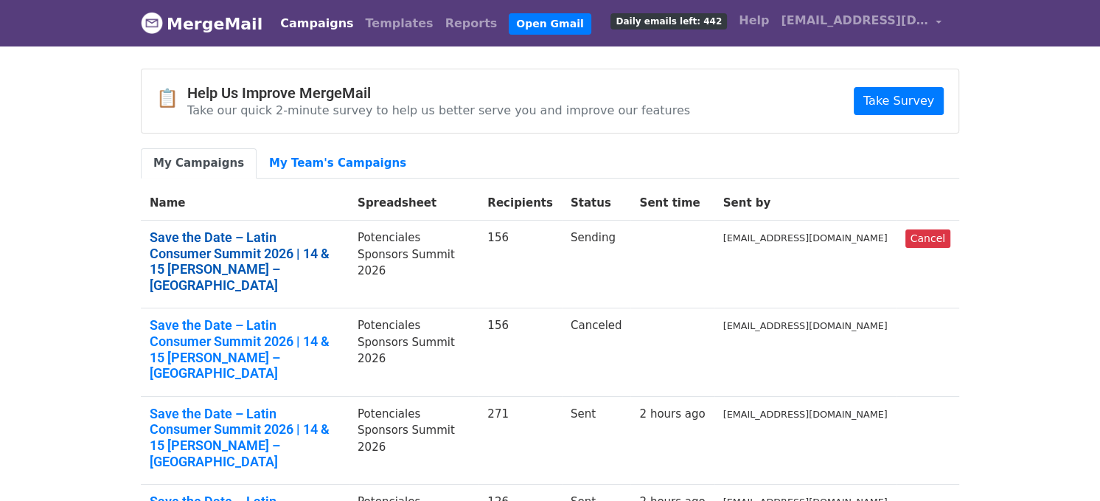
click at [263, 235] on link "Save the Date – Latin Consumer Summit 2026 | 14 & 15 [PERSON_NAME] – [GEOGRAPHI…" at bounding box center [245, 260] width 190 height 63
click at [270, 235] on link "Save the Date – Latin Consumer Summit 2026 | 14 & 15 de mayo – Miami" at bounding box center [245, 260] width 190 height 63
